Goal: Navigation & Orientation: Find specific page/section

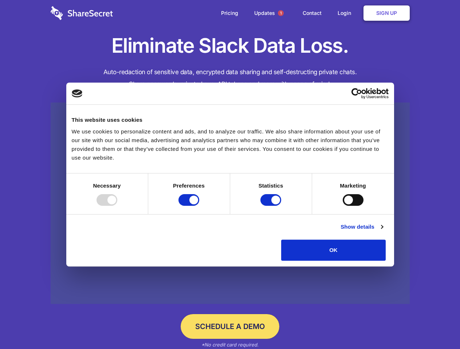
click at [117, 206] on div at bounding box center [106, 200] width 21 height 12
click at [199, 206] on input "Preferences" at bounding box center [188, 200] width 21 height 12
checkbox input "false"
click at [271, 206] on input "Statistics" at bounding box center [270, 200] width 21 height 12
checkbox input "false"
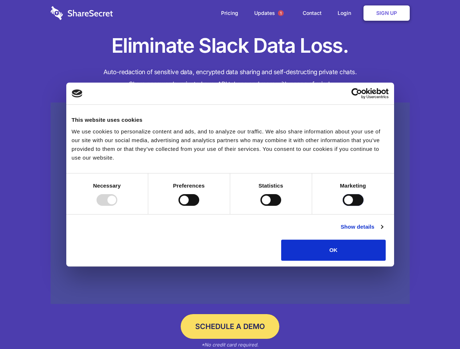
click at [342, 206] on input "Marketing" at bounding box center [352, 200] width 21 height 12
checkbox input "true"
click at [382, 231] on link "Show details" at bounding box center [361, 227] width 42 height 9
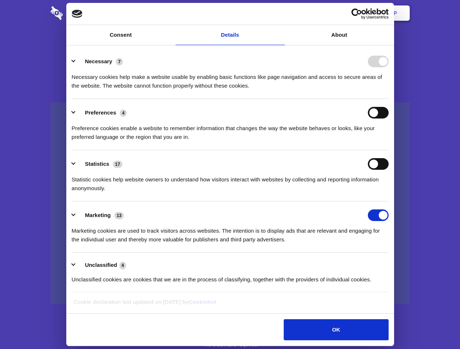
click at [388, 90] on div "Necessary cookies help make a website usable by enabling basic functions like p…" at bounding box center [230, 78] width 317 height 23
click at [280, 13] on span "1" at bounding box center [281, 13] width 6 height 6
